Goal: Communication & Community: Answer question/provide support

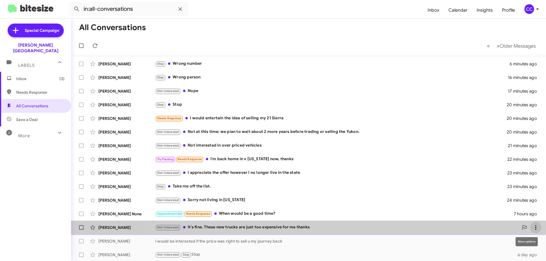
click at [533, 225] on icon at bounding box center [536, 227] width 7 height 7
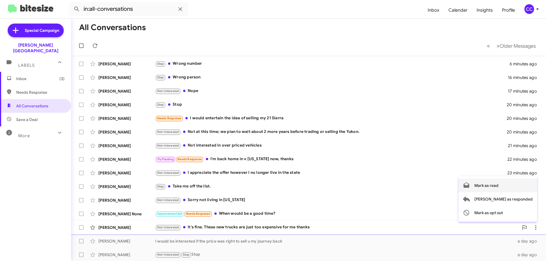
click at [499, 186] on span "Mark as read" at bounding box center [487, 186] width 24 height 14
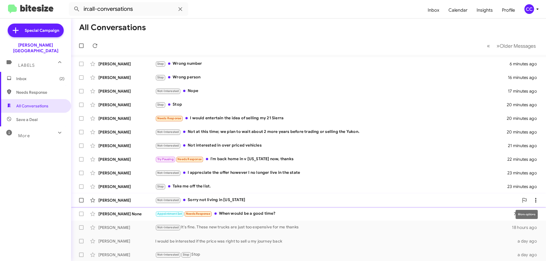
click at [533, 200] on icon at bounding box center [536, 200] width 7 height 7
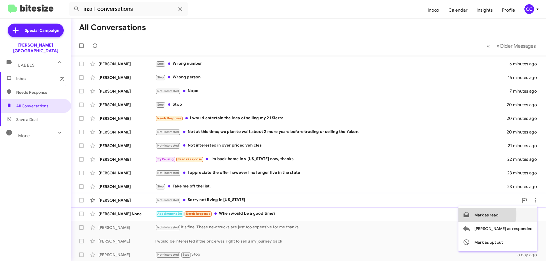
click at [499, 215] on span "Mark as read" at bounding box center [487, 216] width 24 height 14
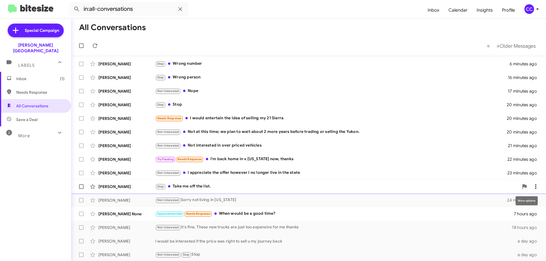
click at [534, 187] on icon at bounding box center [536, 187] width 7 height 7
click at [499, 203] on span "Mark as read" at bounding box center [487, 202] width 24 height 14
click at [533, 171] on icon at bounding box center [536, 173] width 7 height 7
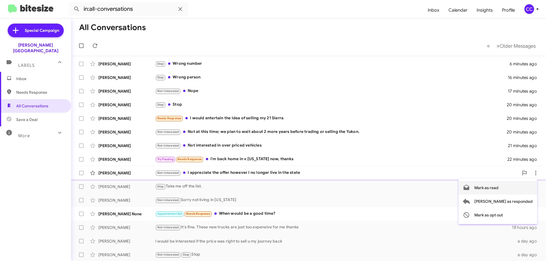
click at [499, 187] on span "Mark as read" at bounding box center [487, 188] width 24 height 14
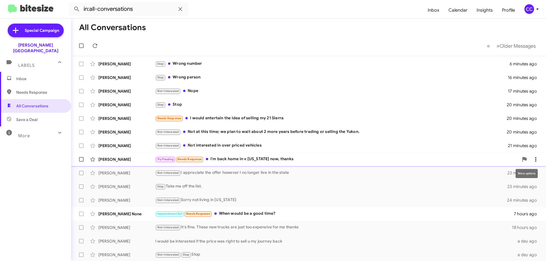
click at [533, 159] on icon at bounding box center [536, 159] width 7 height 7
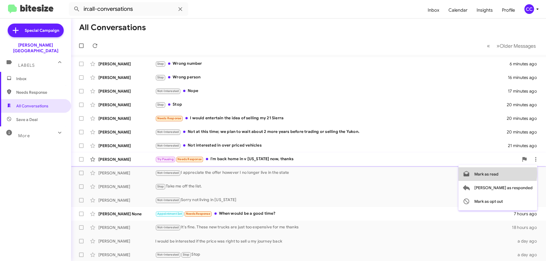
click at [499, 174] on span "Mark as read" at bounding box center [487, 175] width 24 height 14
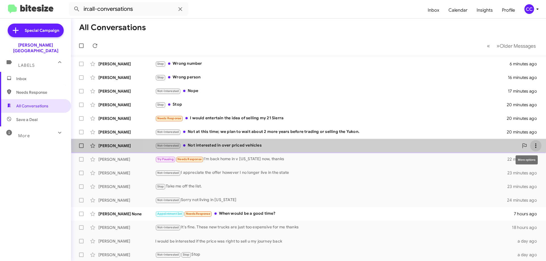
click at [532, 142] on button at bounding box center [535, 145] width 11 height 11
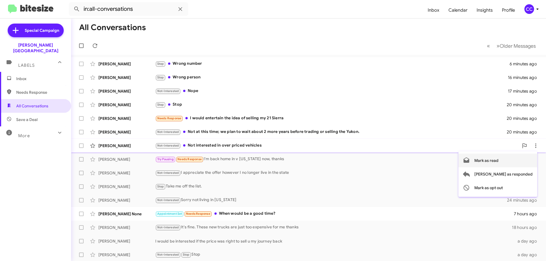
click at [499, 160] on span "Mark as read" at bounding box center [487, 161] width 24 height 14
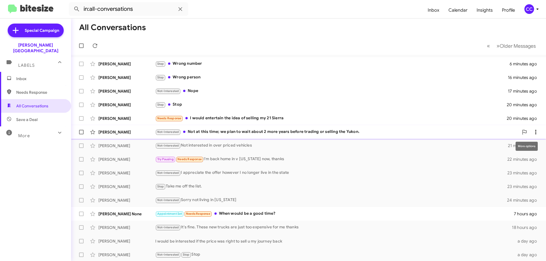
click at [533, 129] on icon at bounding box center [536, 132] width 7 height 7
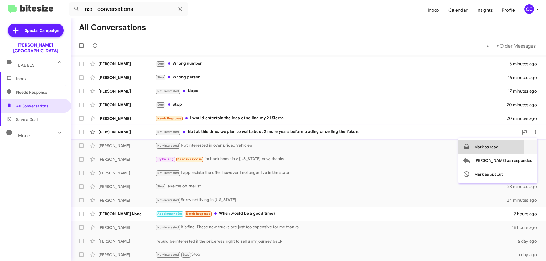
click at [499, 148] on span "Mark as read" at bounding box center [487, 147] width 24 height 14
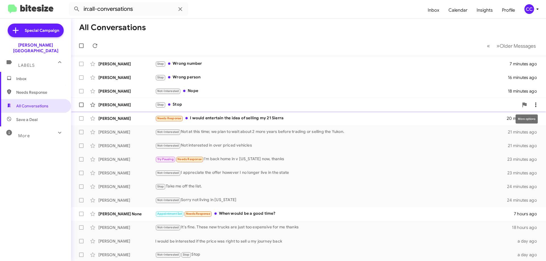
click at [537, 106] on span at bounding box center [535, 105] width 11 height 7
click at [499, 119] on span "Mark as read" at bounding box center [487, 120] width 24 height 14
click at [533, 92] on icon at bounding box center [536, 91] width 7 height 7
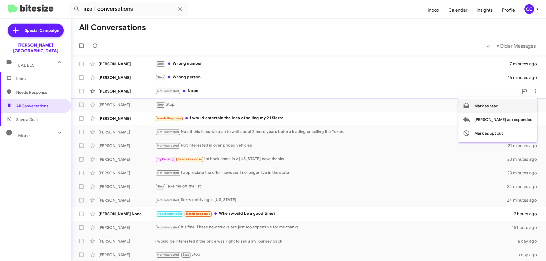
click at [499, 107] on span "Mark as read" at bounding box center [487, 106] width 24 height 14
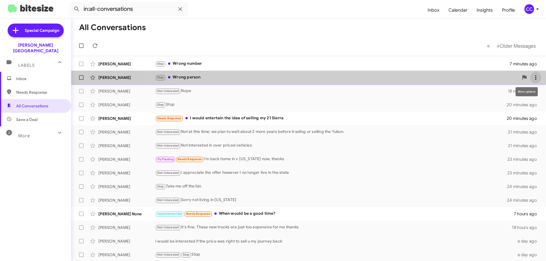
click at [534, 78] on icon at bounding box center [536, 77] width 7 height 7
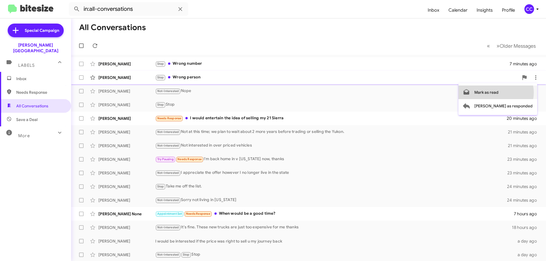
click at [499, 93] on span "Mark as read" at bounding box center [487, 93] width 24 height 14
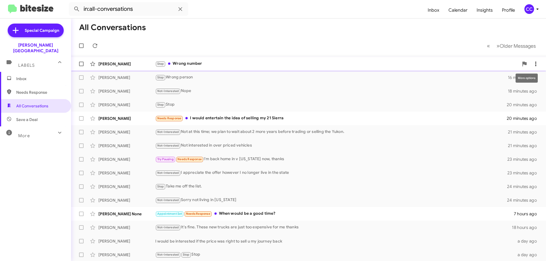
click at [533, 62] on icon at bounding box center [536, 64] width 7 height 7
click at [499, 77] on span "Mark as read" at bounding box center [487, 79] width 24 height 14
click at [111, 215] on div "[PERSON_NAME] None" at bounding box center [126, 214] width 57 height 6
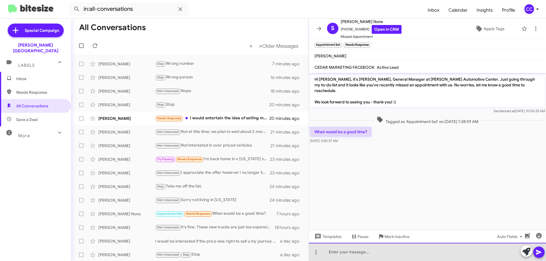
click at [344, 250] on div at bounding box center [427, 252] width 237 height 18
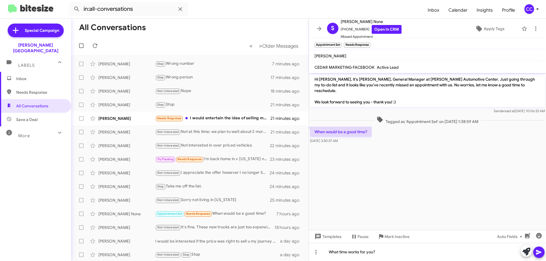
click at [541, 250] on icon at bounding box center [539, 252] width 7 height 7
click at [110, 120] on div "[PERSON_NAME]" at bounding box center [126, 119] width 57 height 6
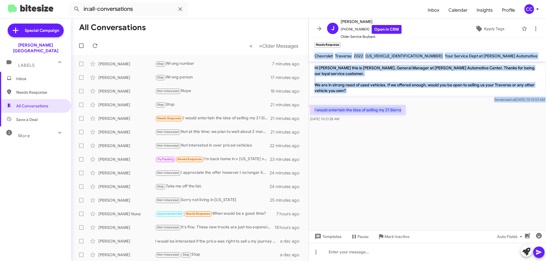
drag, startPoint x: 405, startPoint y: 110, endPoint x: 312, endPoint y: 51, distance: 109.7
click at [312, 51] on div "J [PERSON_NAME] [PHONE_NUMBER] Open in CRM Older Service Buyback Apply Tags Nee…" at bounding box center [427, 139] width 237 height 243
copy div "Chevrolet Traverse 2022 [US_VEHICLE_IDENTIFICATION_NUMBER] Your Service Dept at…"
click at [383, 28] on link "Open in CRM" at bounding box center [387, 29] width 30 height 9
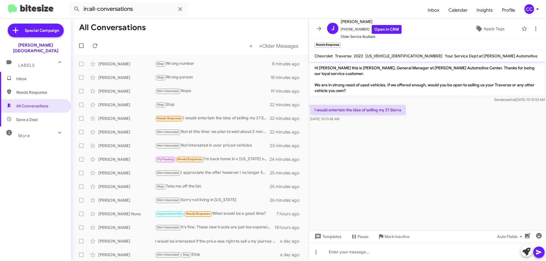
click at [469, 174] on cdk-virtual-scroll-viewport "Hi [PERSON_NAME] this is [PERSON_NAME], General Manager at [PERSON_NAME] Automo…" at bounding box center [427, 146] width 237 height 169
click at [42, 90] on span "Needs Response" at bounding box center [40, 93] width 48 height 6
type input "in:needs-response"
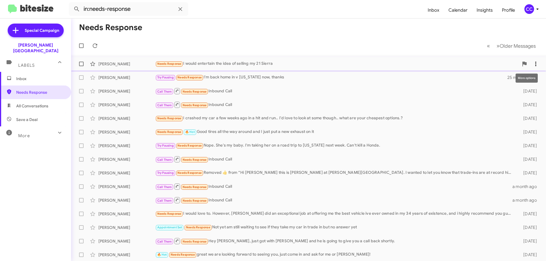
click at [535, 63] on icon at bounding box center [536, 64] width 7 height 7
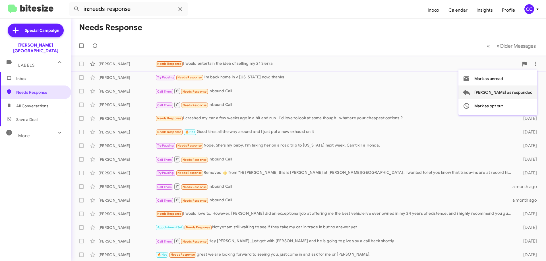
click at [524, 91] on span "[PERSON_NAME] as responded" at bounding box center [504, 93] width 58 height 14
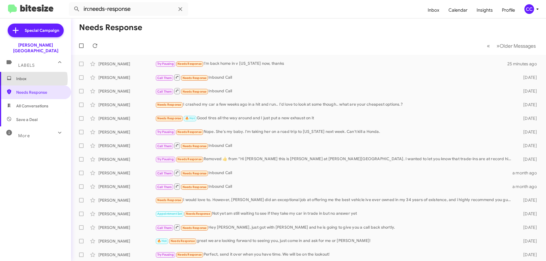
click at [31, 76] on span "Inbox" at bounding box center [40, 79] width 48 height 6
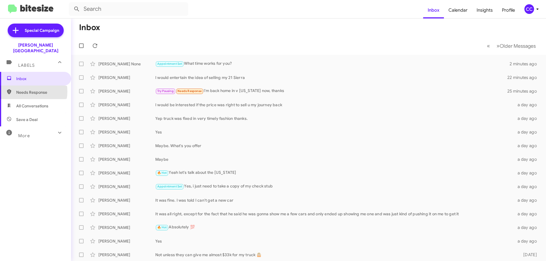
click at [24, 90] on span "Needs Response" at bounding box center [40, 93] width 48 height 6
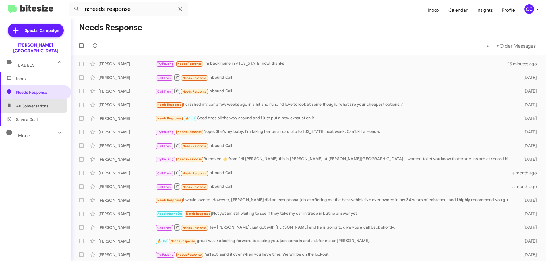
click at [21, 103] on span "All Conversations" at bounding box center [32, 106] width 32 height 6
type input "in:all-conversations"
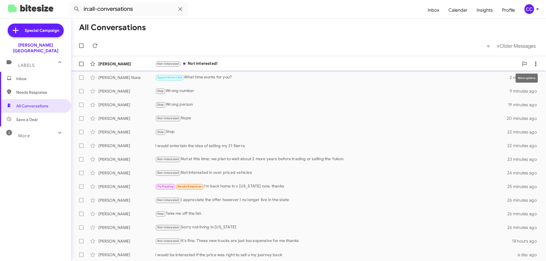
click at [533, 61] on icon at bounding box center [536, 64] width 7 height 7
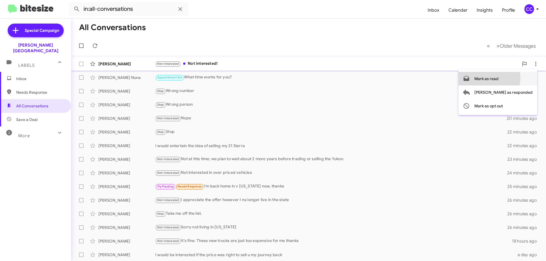
click at [499, 78] on span "Mark as read" at bounding box center [487, 79] width 24 height 14
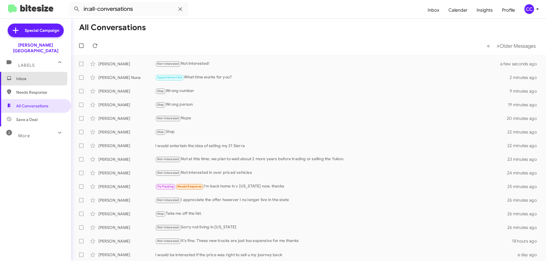
click at [22, 76] on span "Inbox" at bounding box center [40, 79] width 48 height 6
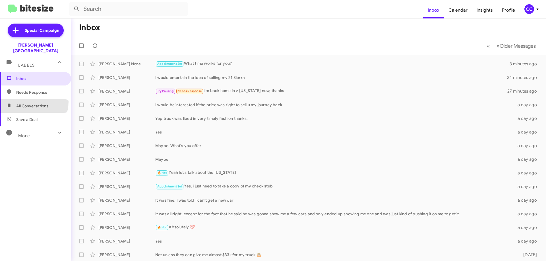
click at [30, 99] on span "All Conversations" at bounding box center [35, 106] width 71 height 14
type input "in:all-conversations"
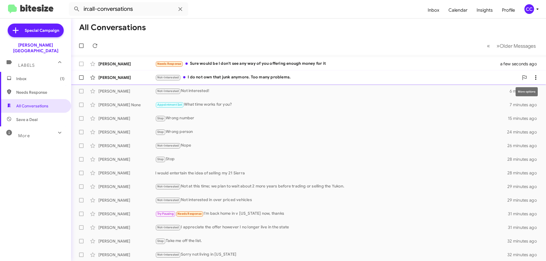
click at [533, 79] on icon at bounding box center [536, 77] width 7 height 7
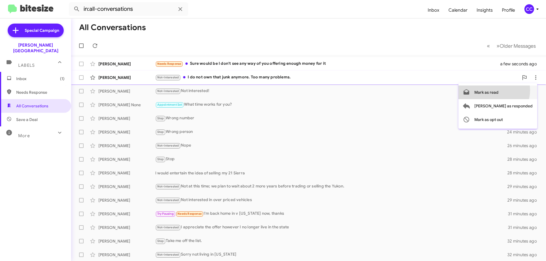
click at [499, 90] on span "Mark as read" at bounding box center [487, 93] width 24 height 14
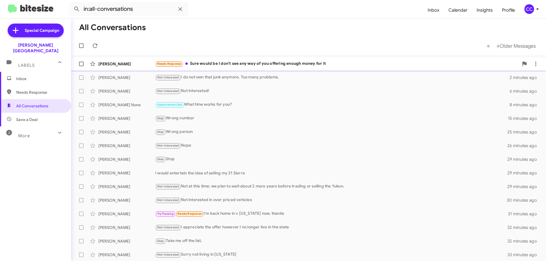
click at [120, 63] on div "[PERSON_NAME]" at bounding box center [126, 64] width 57 height 6
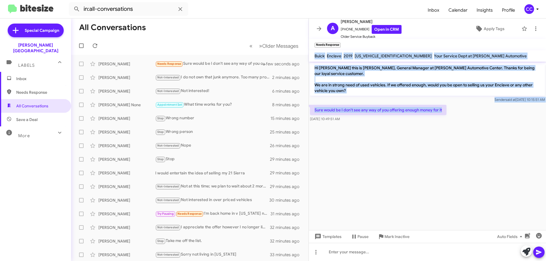
drag, startPoint x: 445, startPoint y: 110, endPoint x: 313, endPoint y: 56, distance: 142.4
click at [313, 56] on div "A [PERSON_NAME] [PHONE_NUMBER] Open in CRM Older Service Buyback Apply Tags Nee…" at bounding box center [427, 139] width 237 height 243
copy div "Buick Enclave 2019 [US_VEHICLE_IDENTIFICATION_NUMBER] Your Service Dept at [PER…"
click at [382, 30] on link "Open in CRM" at bounding box center [387, 29] width 30 height 9
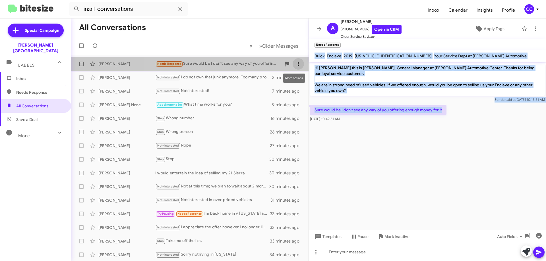
click at [298, 63] on span at bounding box center [298, 64] width 11 height 7
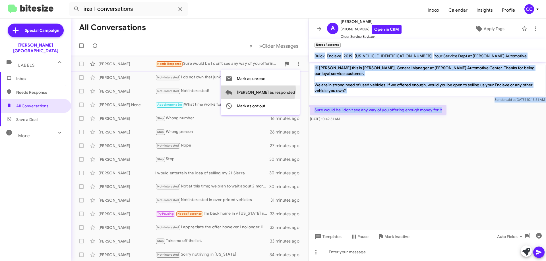
click at [281, 89] on span "[PERSON_NAME] as responded" at bounding box center [266, 93] width 58 height 14
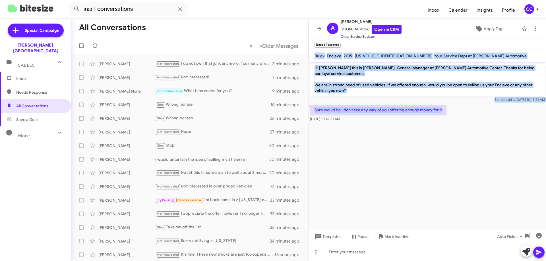
click at [24, 76] on span "Inbox" at bounding box center [40, 79] width 48 height 6
